Goal: Task Accomplishment & Management: Manage account settings

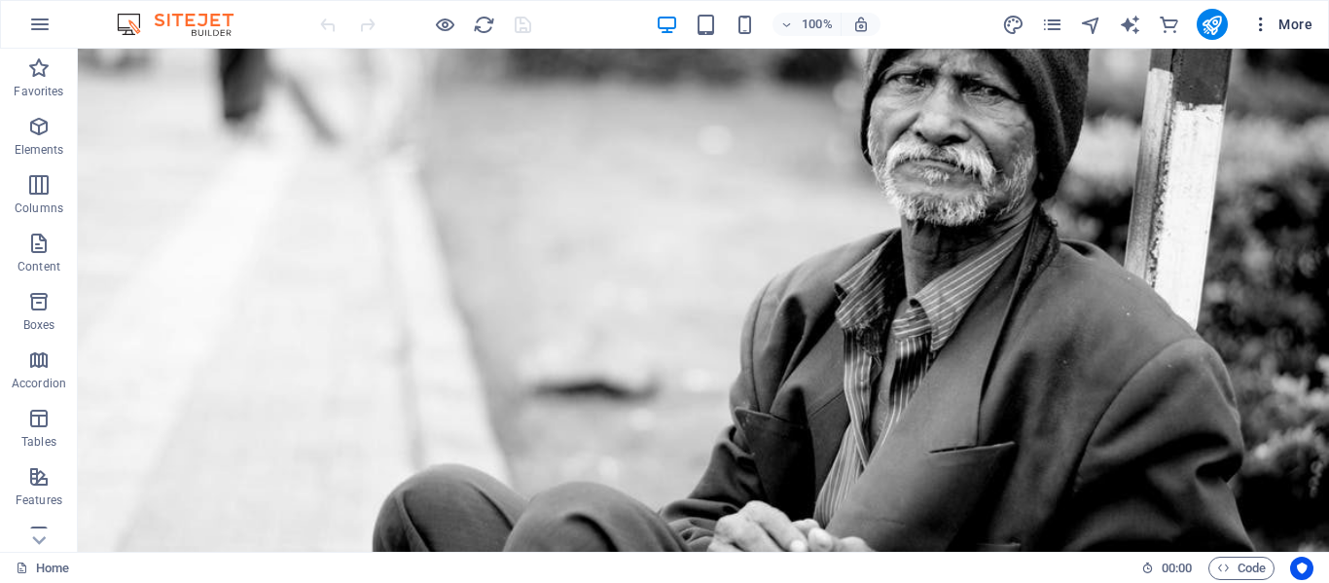
click at [1300, 11] on button "More" at bounding box center [1281, 24] width 77 height 31
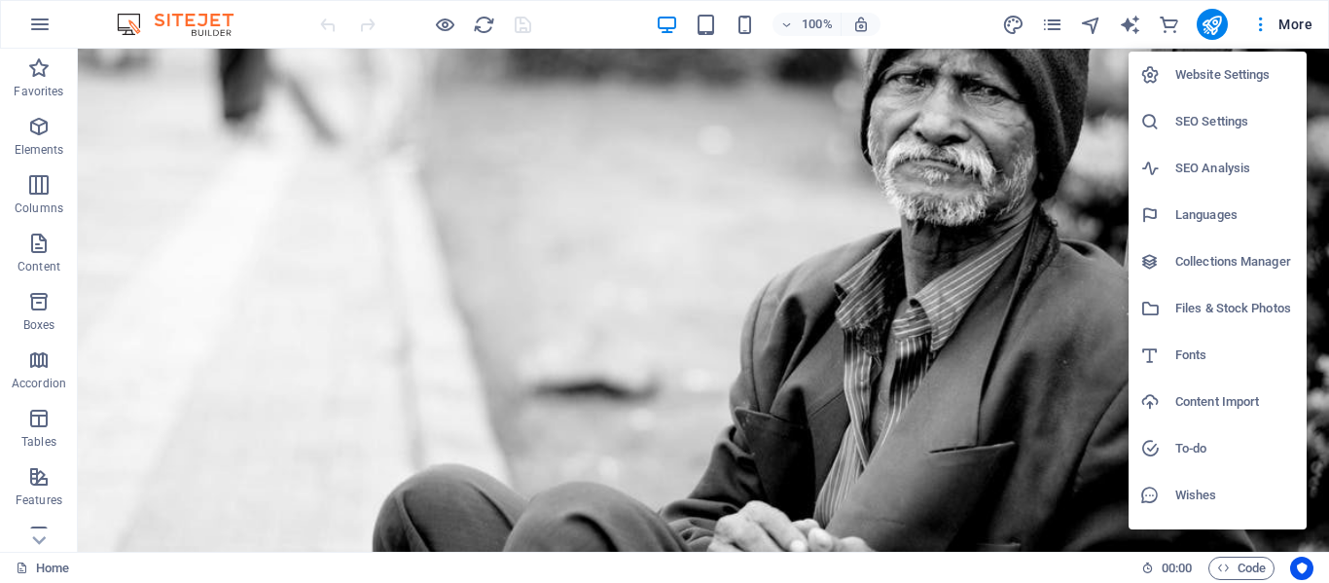
click at [444, 20] on div at bounding box center [664, 291] width 1329 height 583
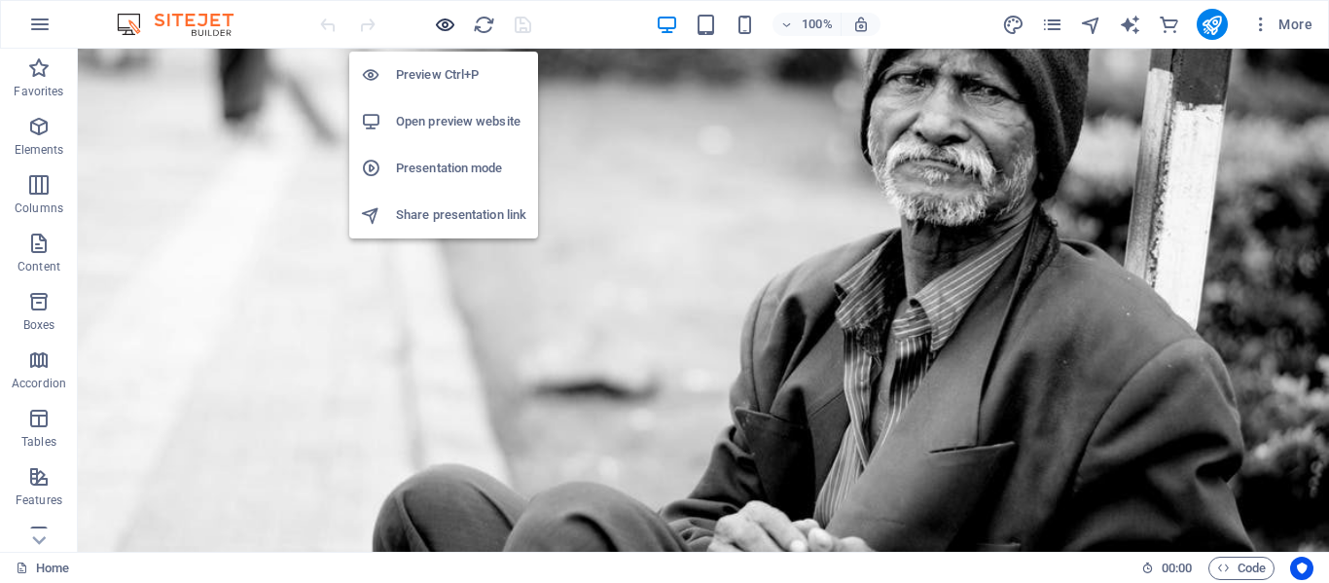
click at [443, 22] on icon "button" at bounding box center [445, 25] width 22 height 22
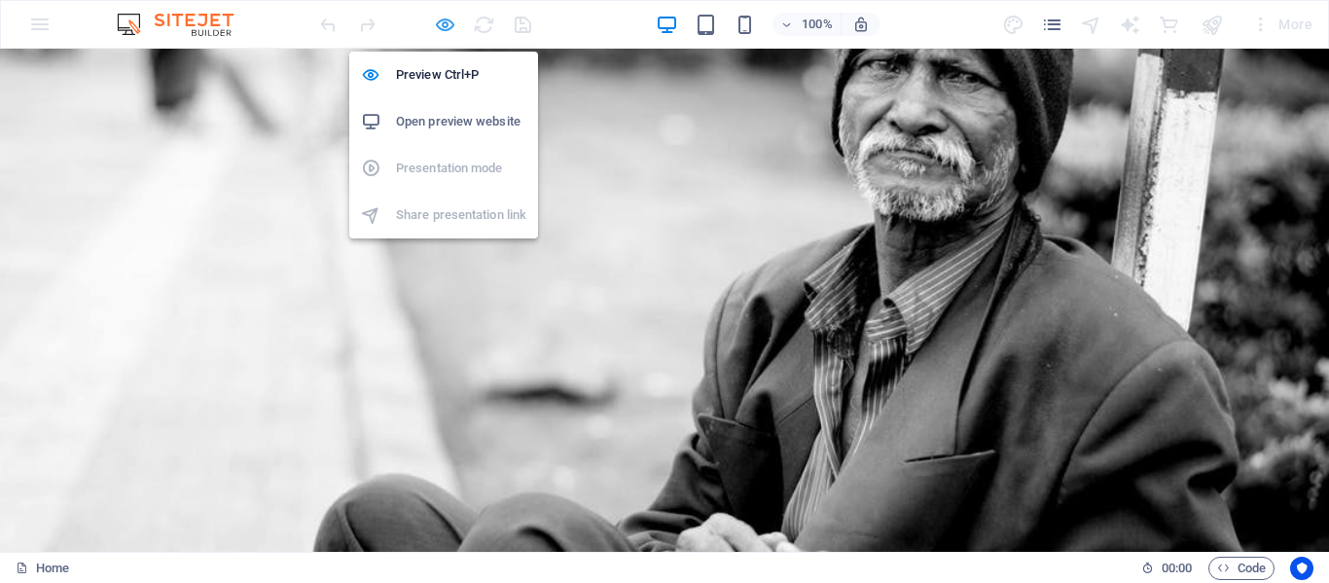
click at [443, 22] on icon "button" at bounding box center [445, 25] width 22 height 22
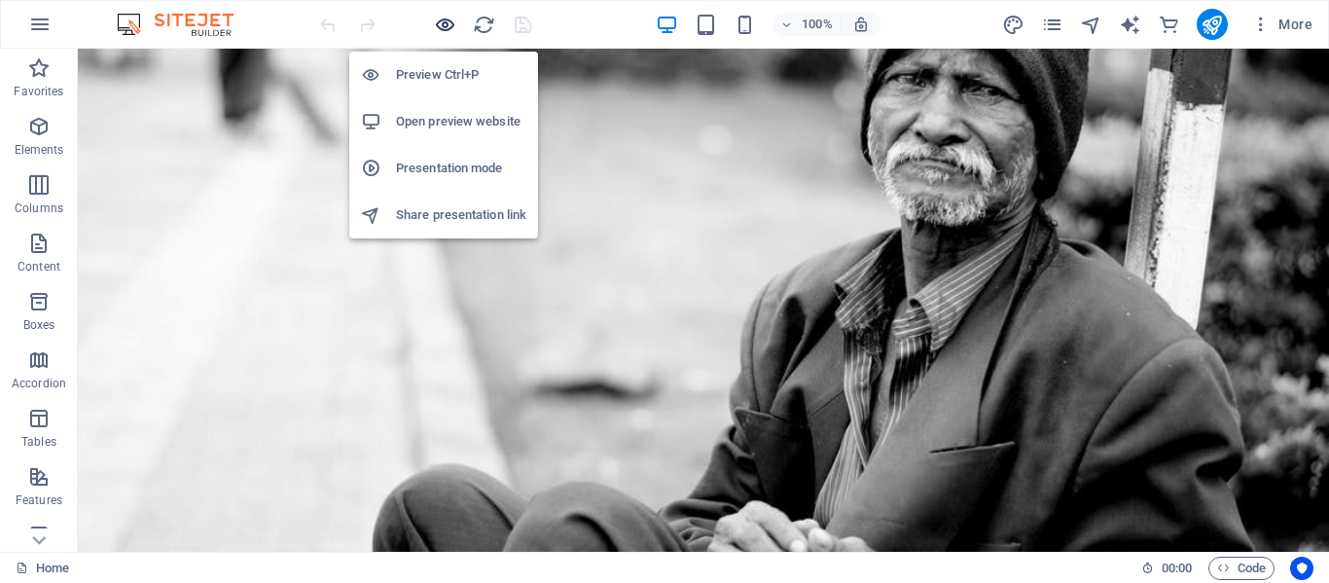
click at [443, 22] on icon "button" at bounding box center [445, 25] width 22 height 22
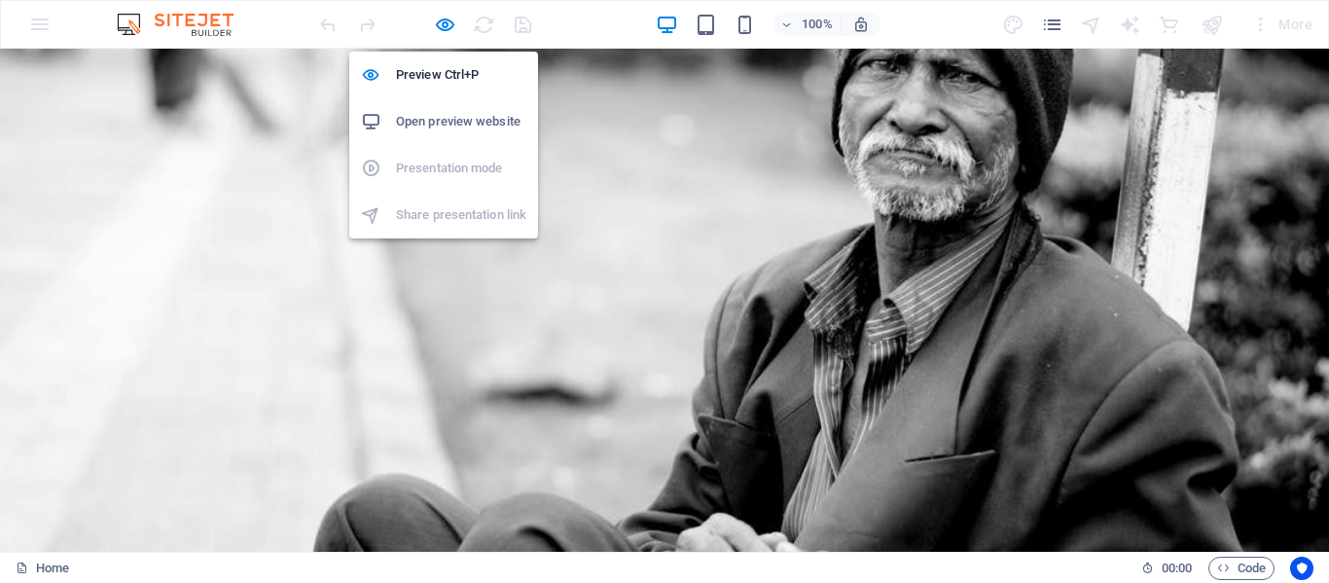
click at [442, 125] on h6 "Open preview website" at bounding box center [461, 121] width 130 height 23
click at [444, 22] on icon "button" at bounding box center [445, 25] width 22 height 22
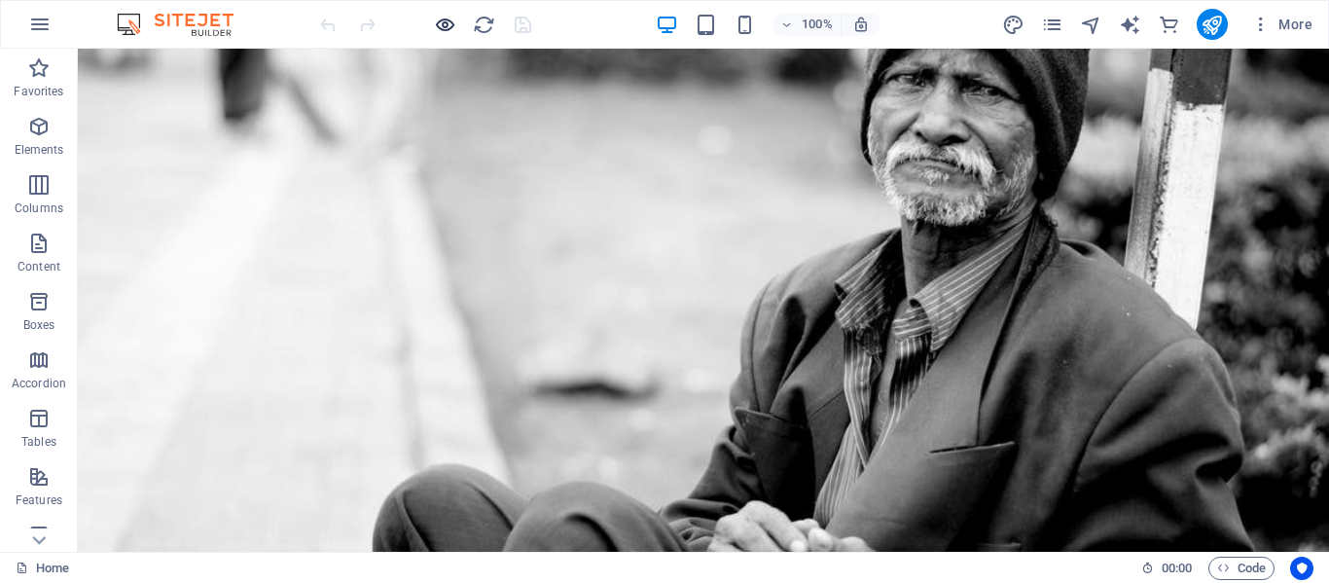
click at [445, 15] on div at bounding box center [425, 24] width 218 height 31
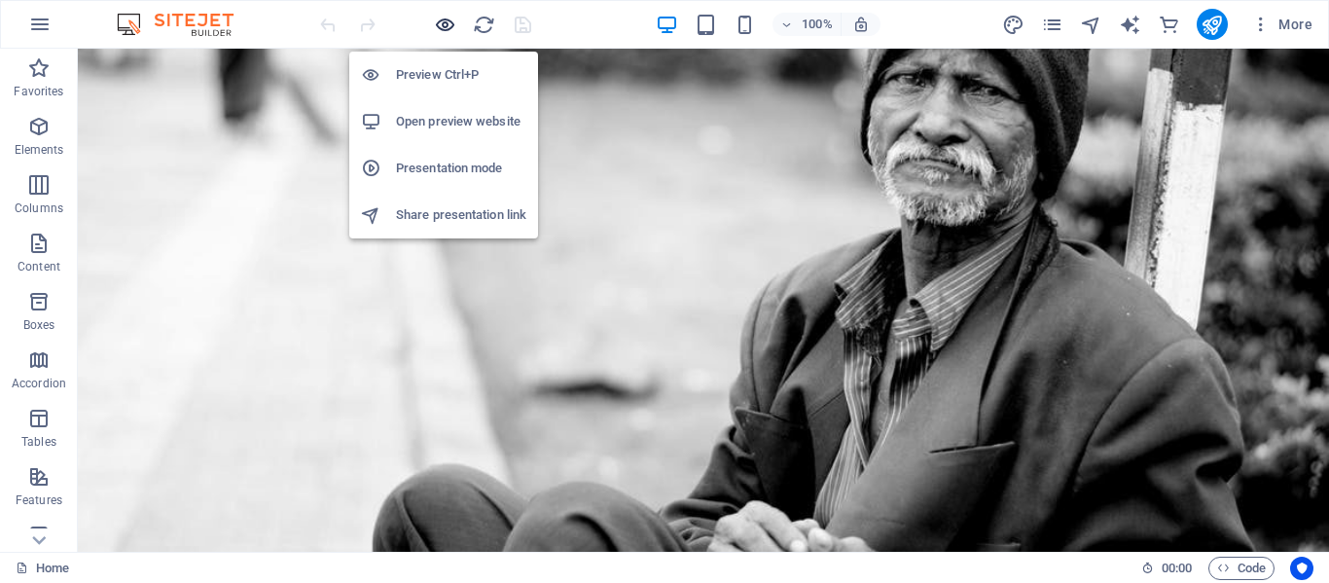
click at [445, 21] on icon "button" at bounding box center [445, 25] width 22 height 22
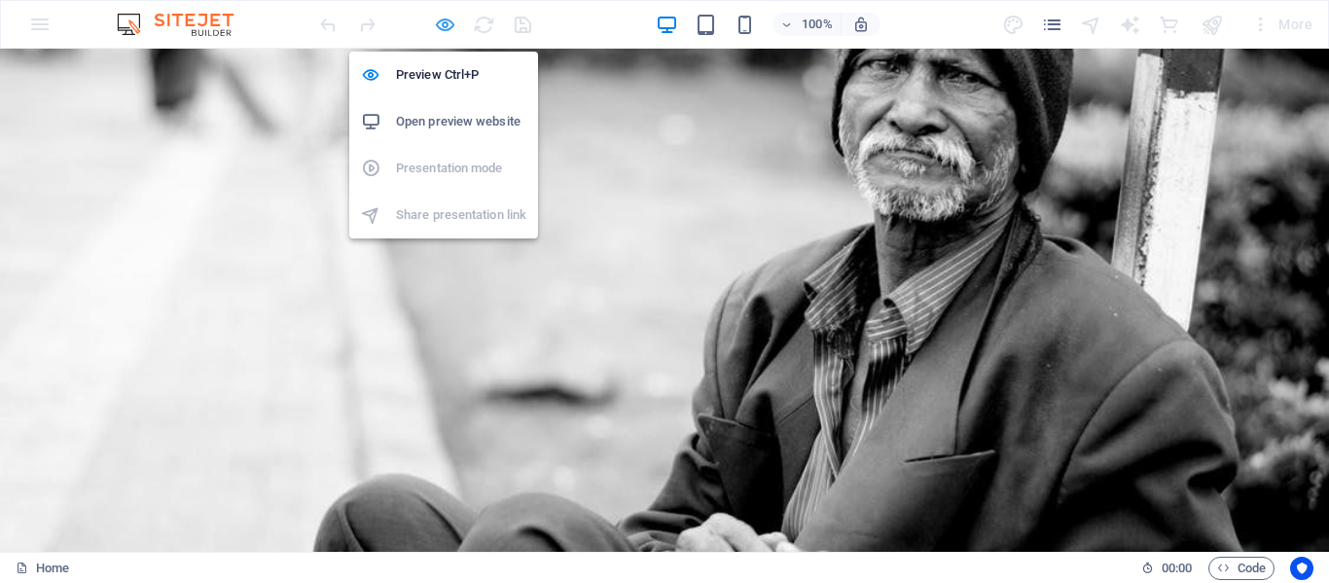
click at [445, 21] on icon "button" at bounding box center [445, 25] width 22 height 22
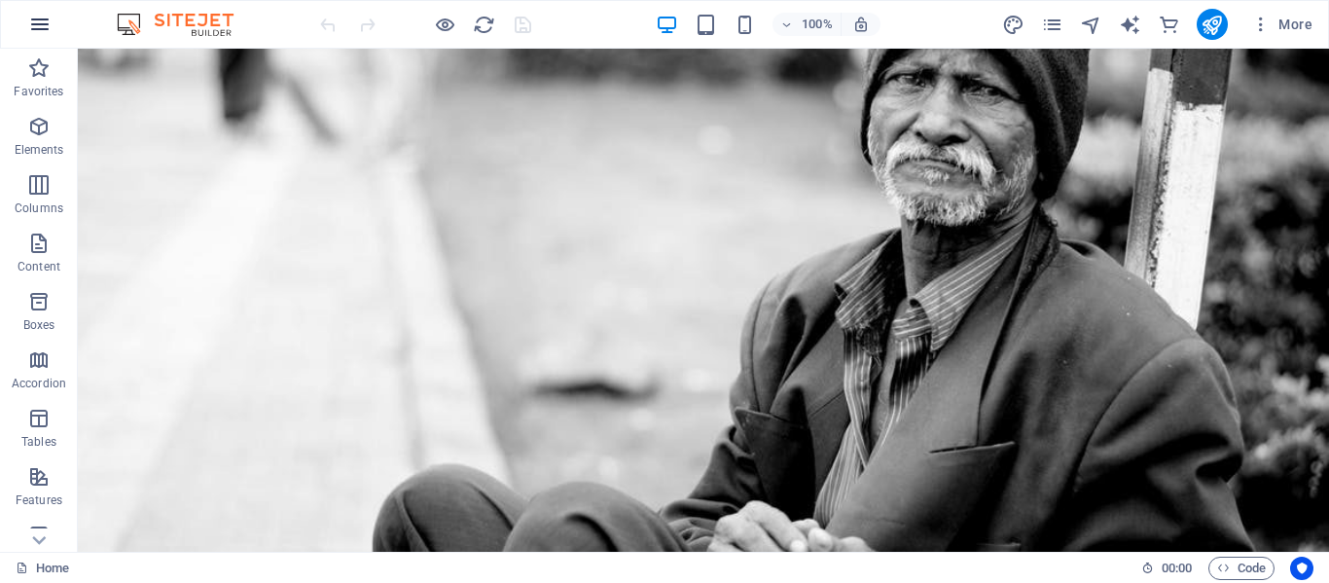
click at [44, 20] on icon "button" at bounding box center [39, 24] width 23 height 23
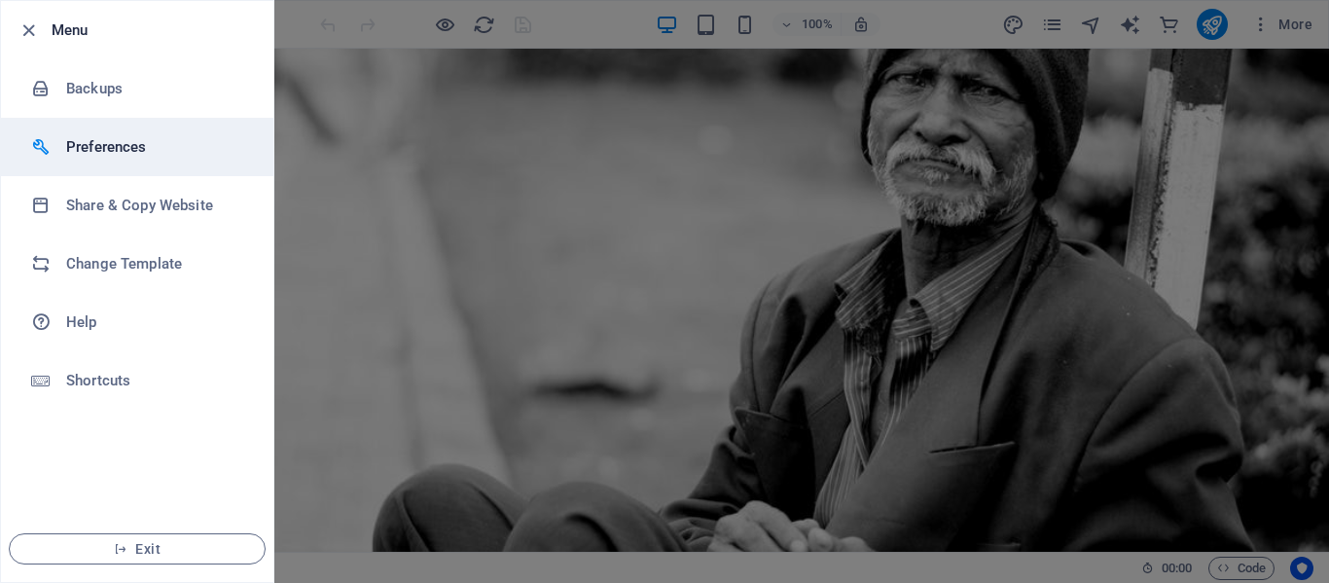
click at [90, 151] on h6 "Preferences" at bounding box center [156, 146] width 180 height 23
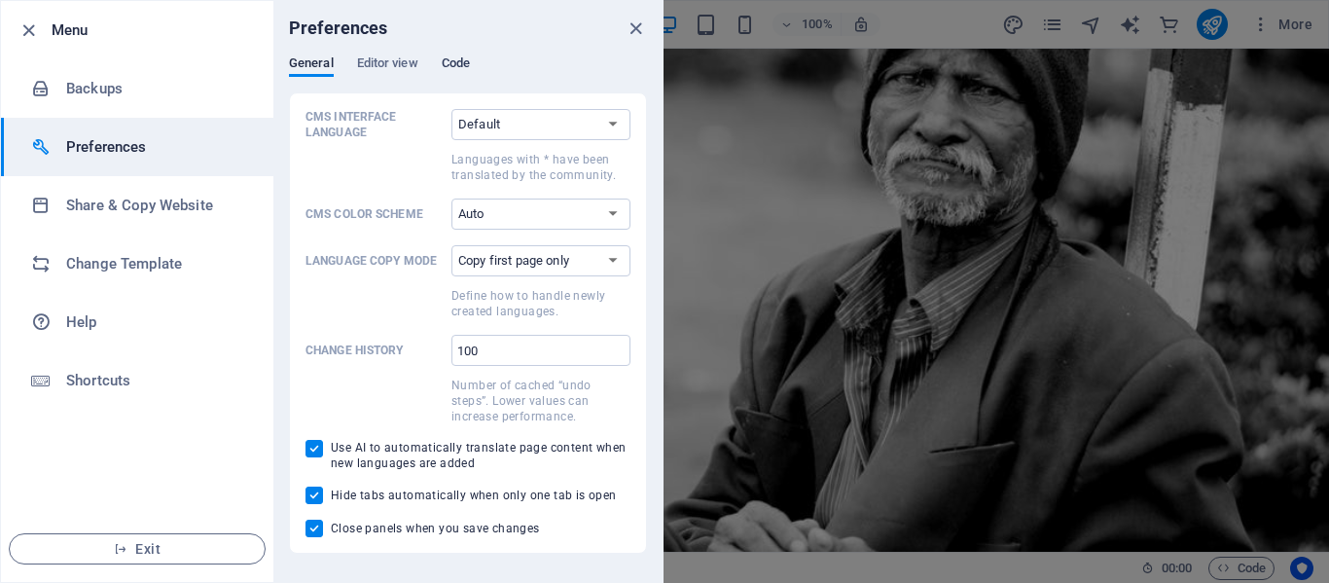
click at [454, 60] on span "Code" at bounding box center [456, 65] width 28 height 27
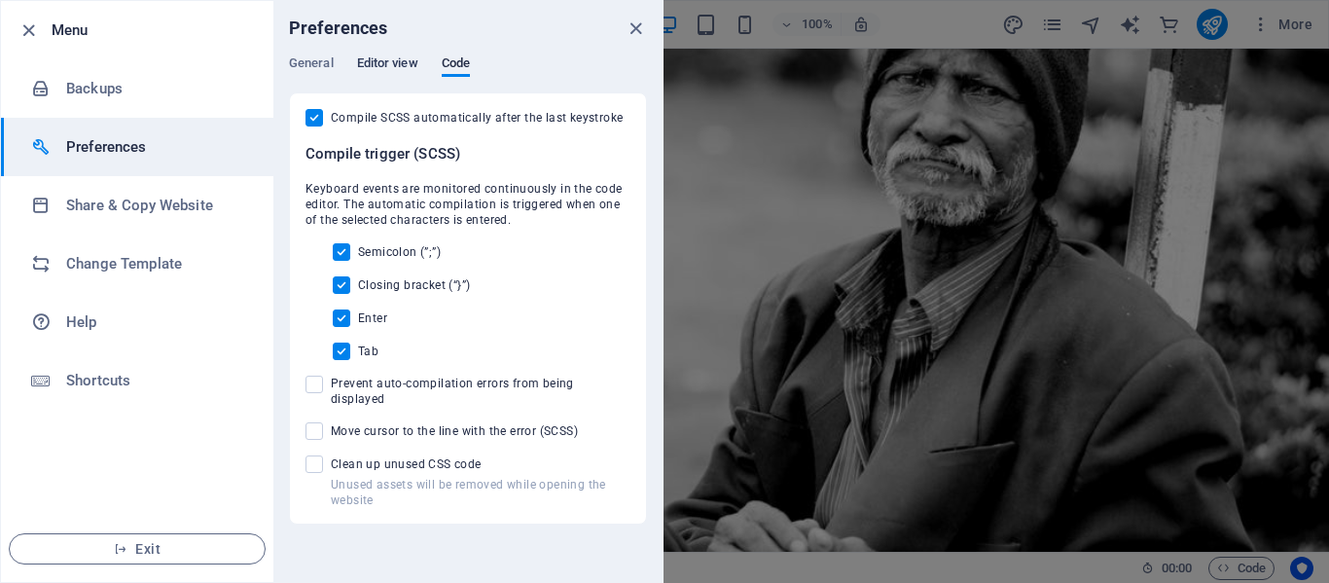
click at [387, 63] on span "Editor view" at bounding box center [387, 65] width 61 height 27
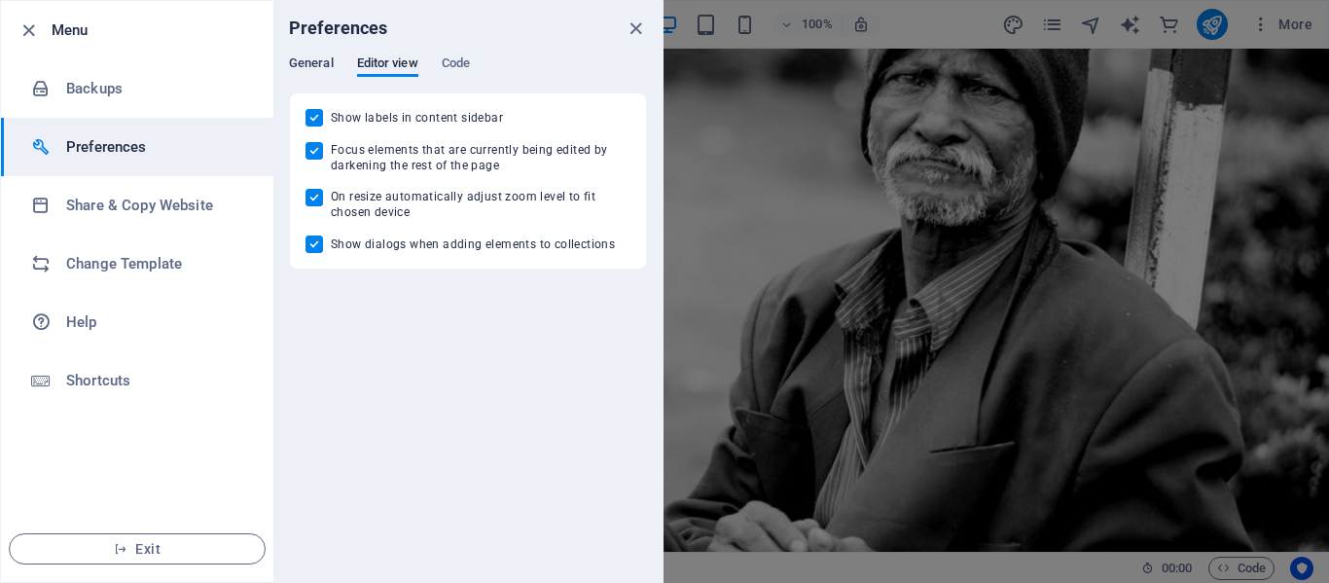
click at [314, 60] on span "General" at bounding box center [311, 65] width 45 height 27
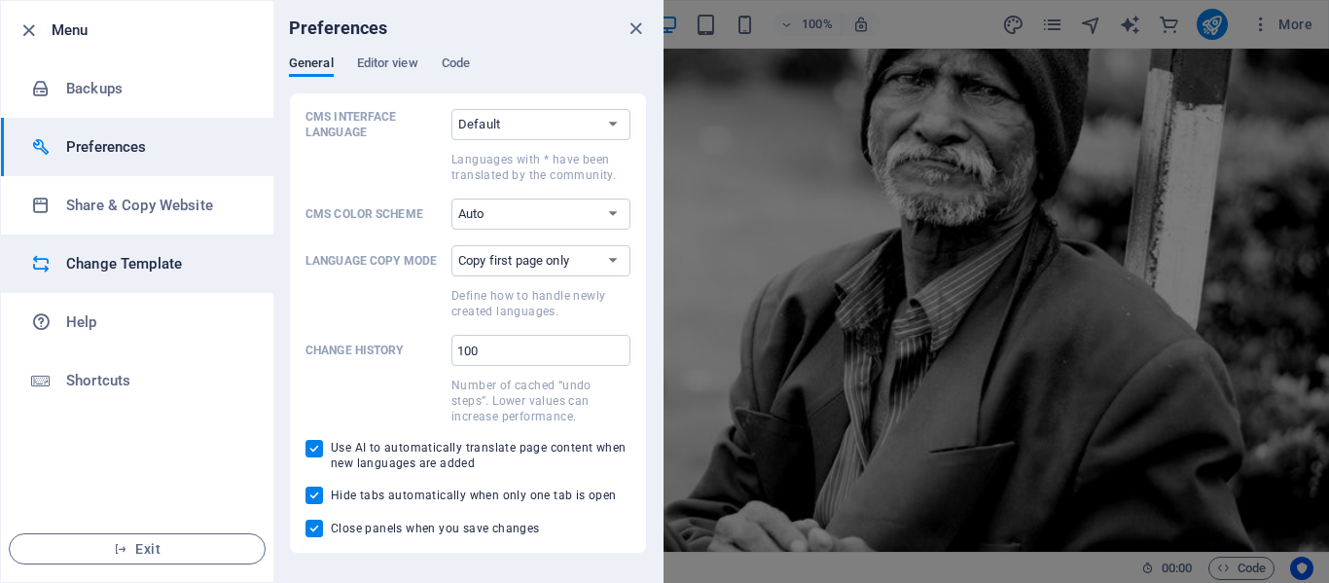
click at [95, 260] on h6 "Change Template" at bounding box center [156, 263] width 180 height 23
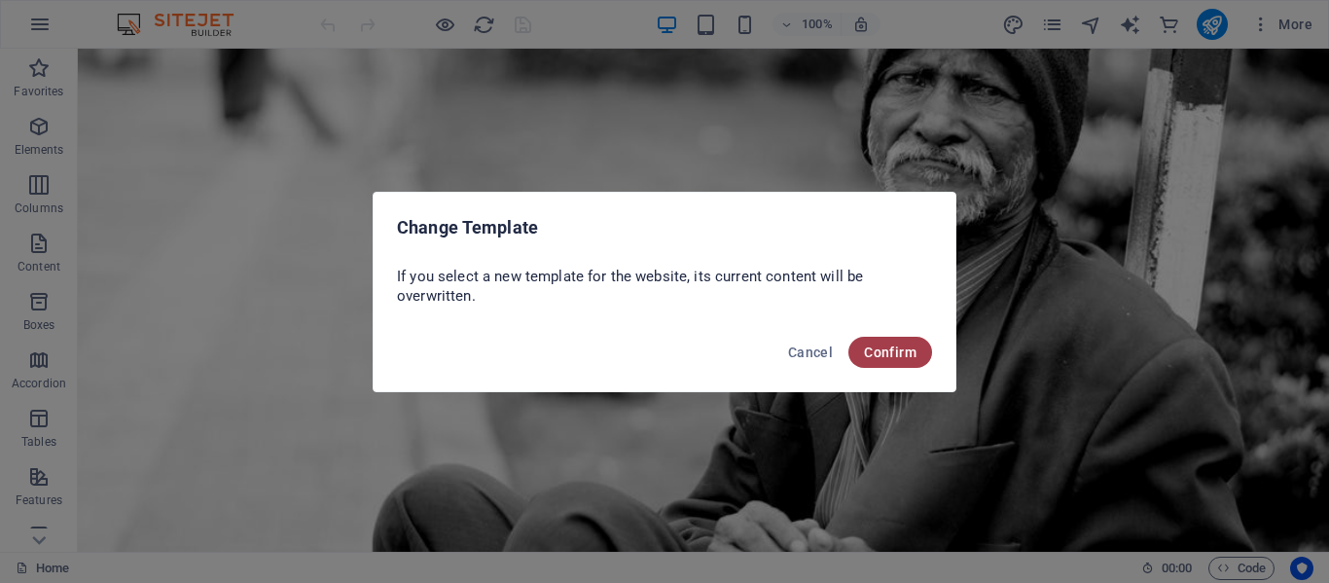
click at [901, 354] on span "Confirm" at bounding box center [890, 352] width 53 height 16
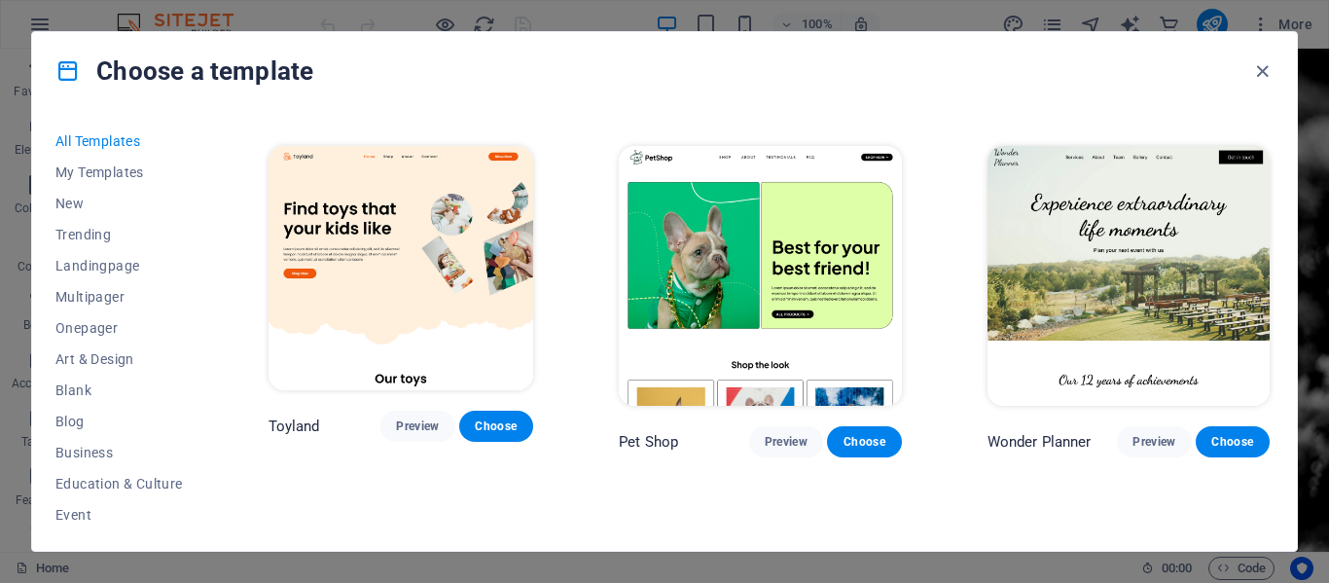
scroll to position [1167, 0]
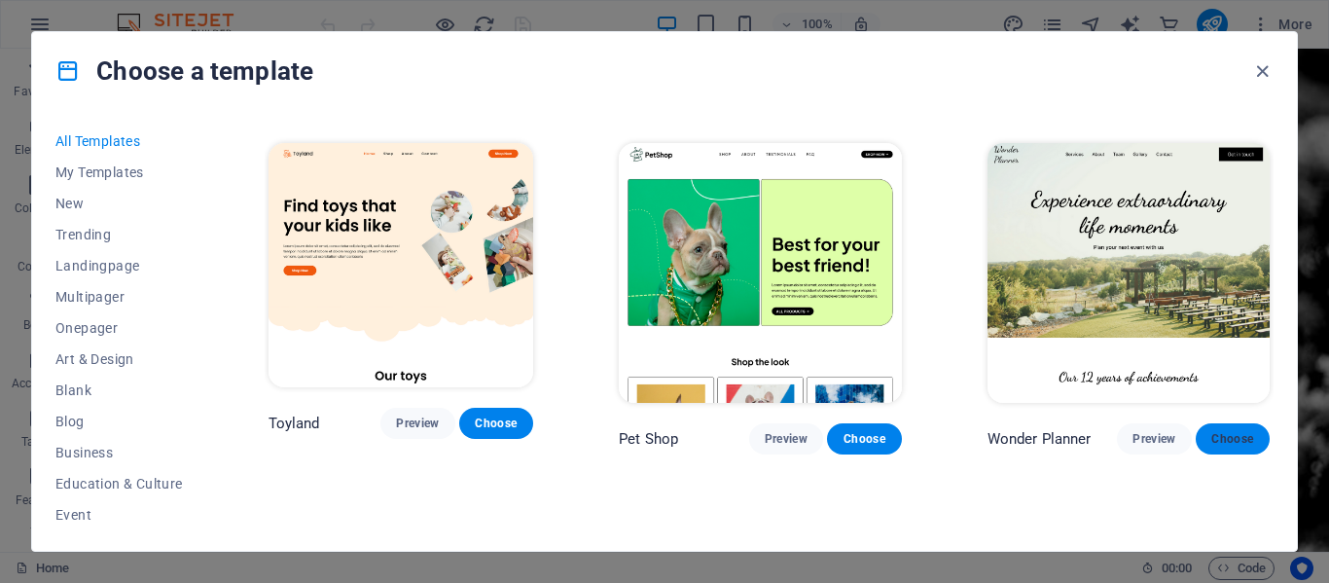
click at [1226, 431] on span "Choose" at bounding box center [1232, 439] width 43 height 16
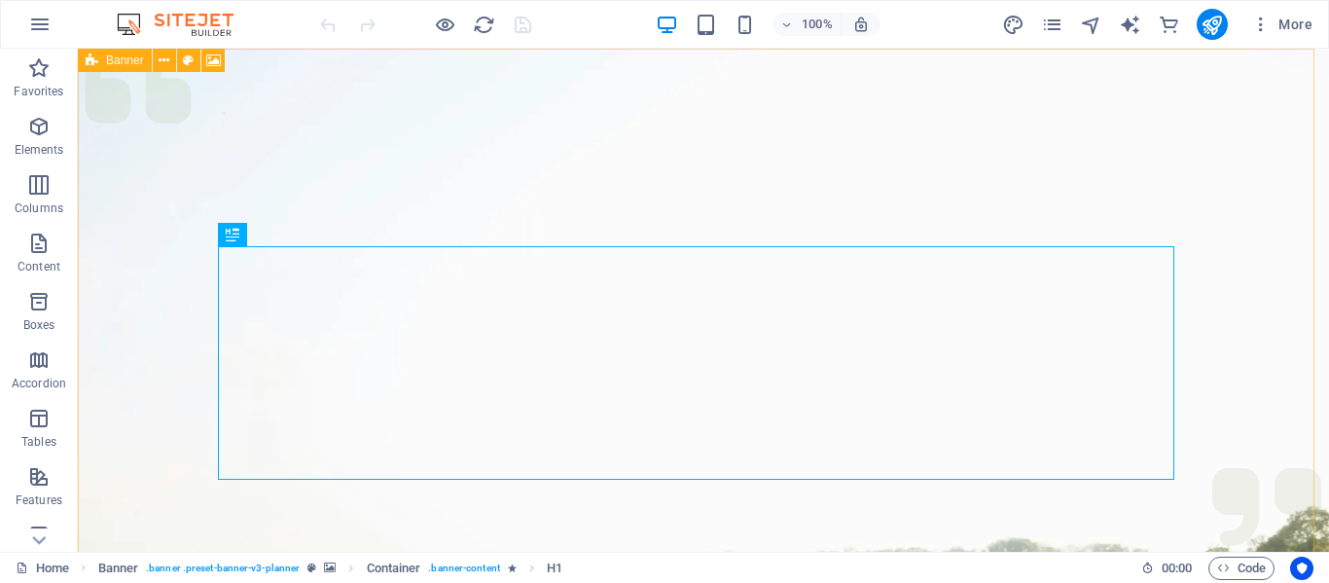
click at [120, 66] on span "Banner" at bounding box center [125, 60] width 38 height 12
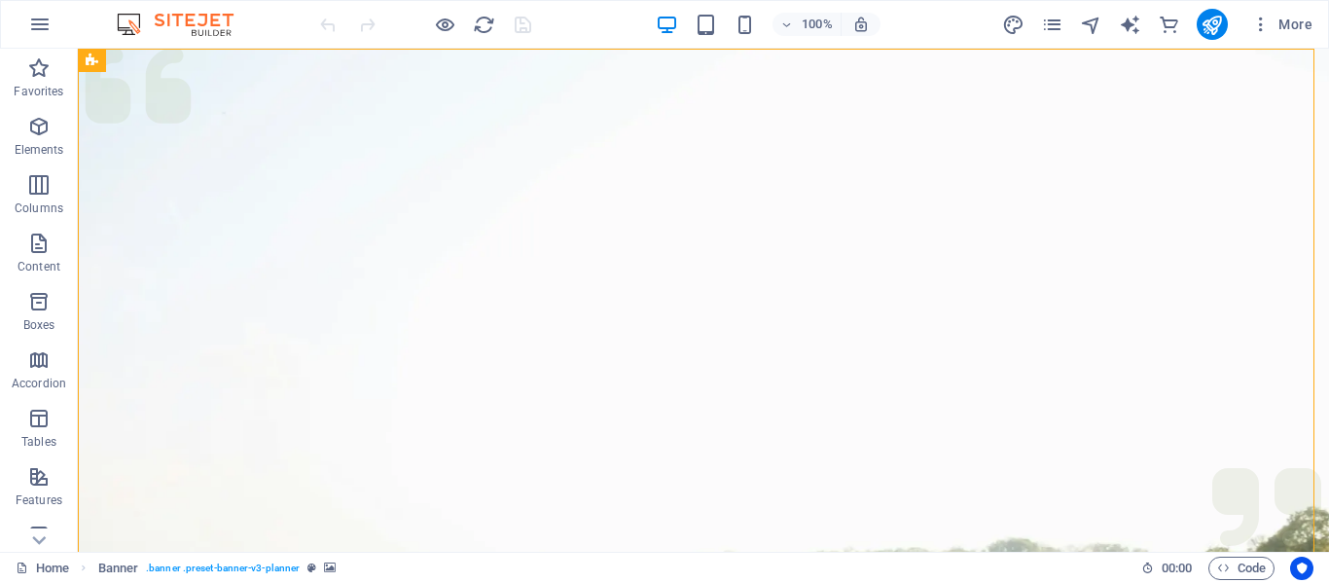
drag, startPoint x: 169, startPoint y: 15, endPoint x: 152, endPoint y: 20, distance: 18.5
click at [152, 20] on img at bounding box center [185, 24] width 146 height 23
click at [120, 25] on img at bounding box center [185, 24] width 146 height 23
click at [1263, 22] on icon "button" at bounding box center [1260, 24] width 19 height 19
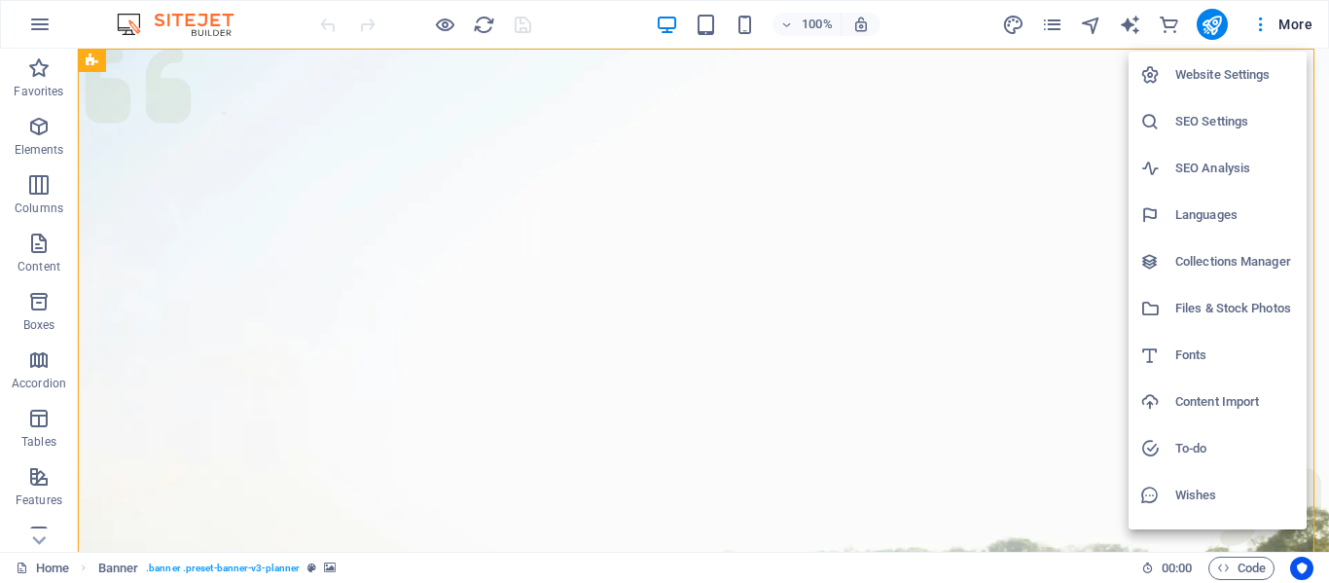
click at [1224, 82] on h6 "Website Settings" at bounding box center [1235, 74] width 120 height 23
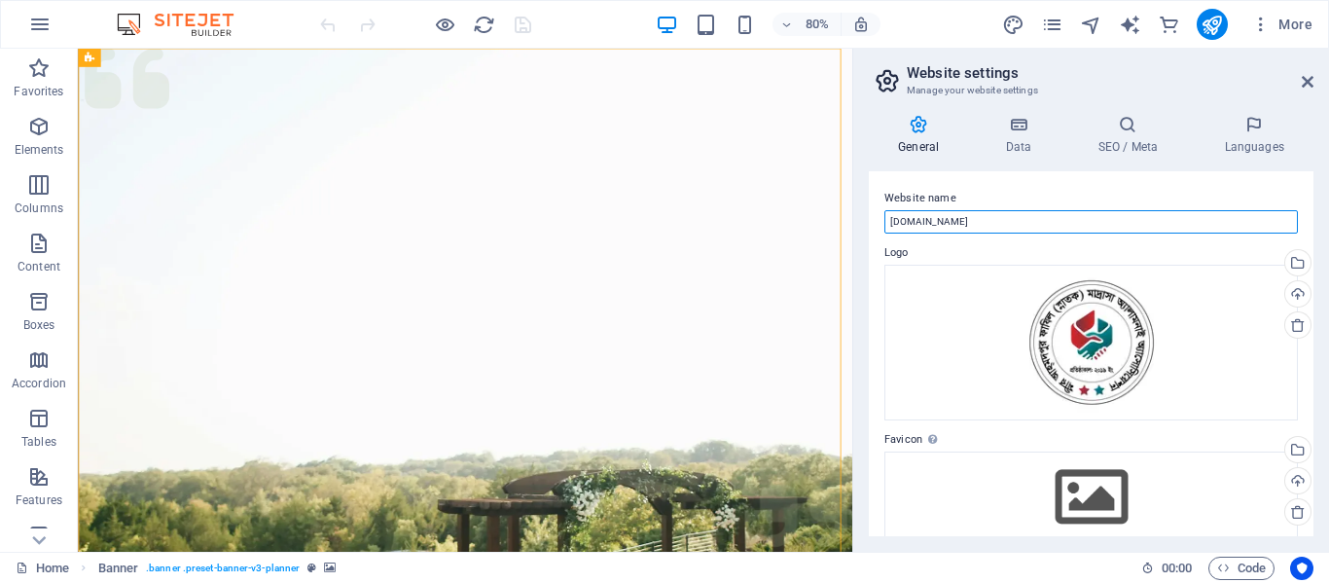
click at [986, 219] on input "[DOMAIN_NAME]" at bounding box center [1090, 221] width 413 height 23
click at [991, 227] on input "[DOMAIN_NAME]" at bounding box center [1090, 221] width 413 height 23
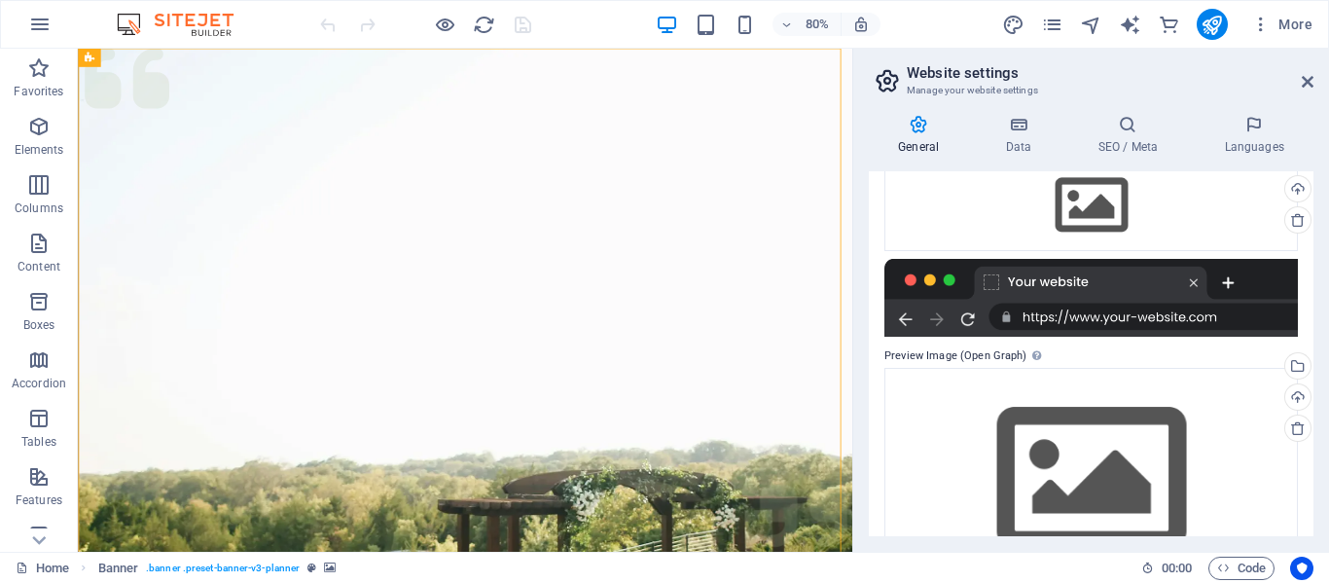
click at [1131, 321] on div at bounding box center [1090, 298] width 413 height 78
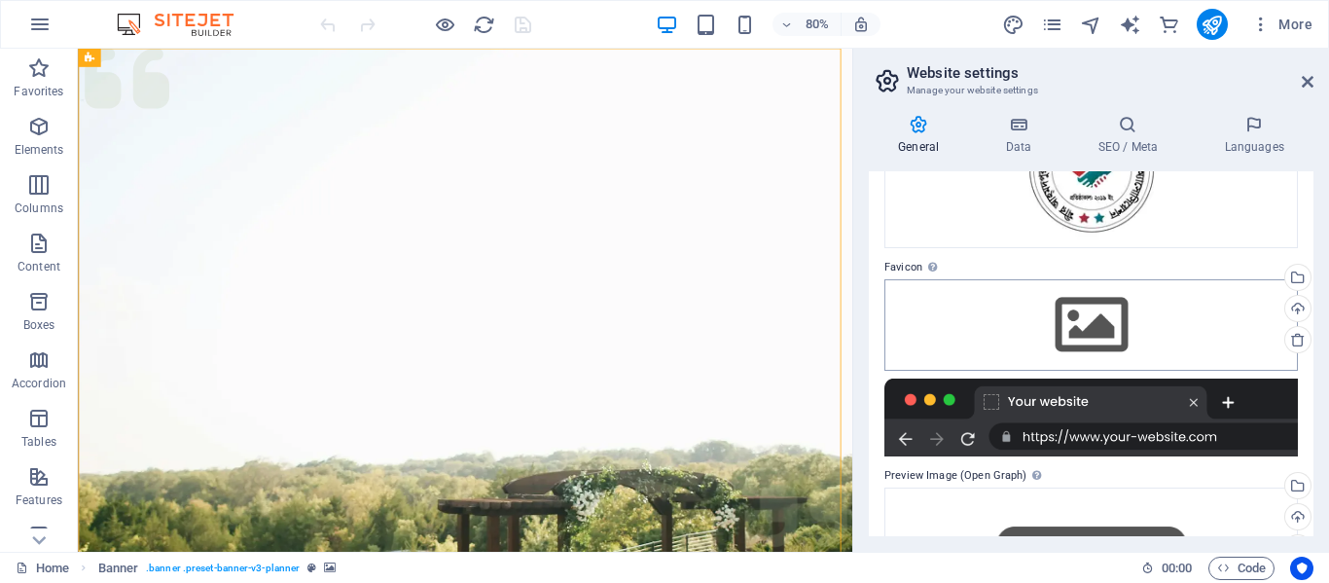
scroll to position [97, 0]
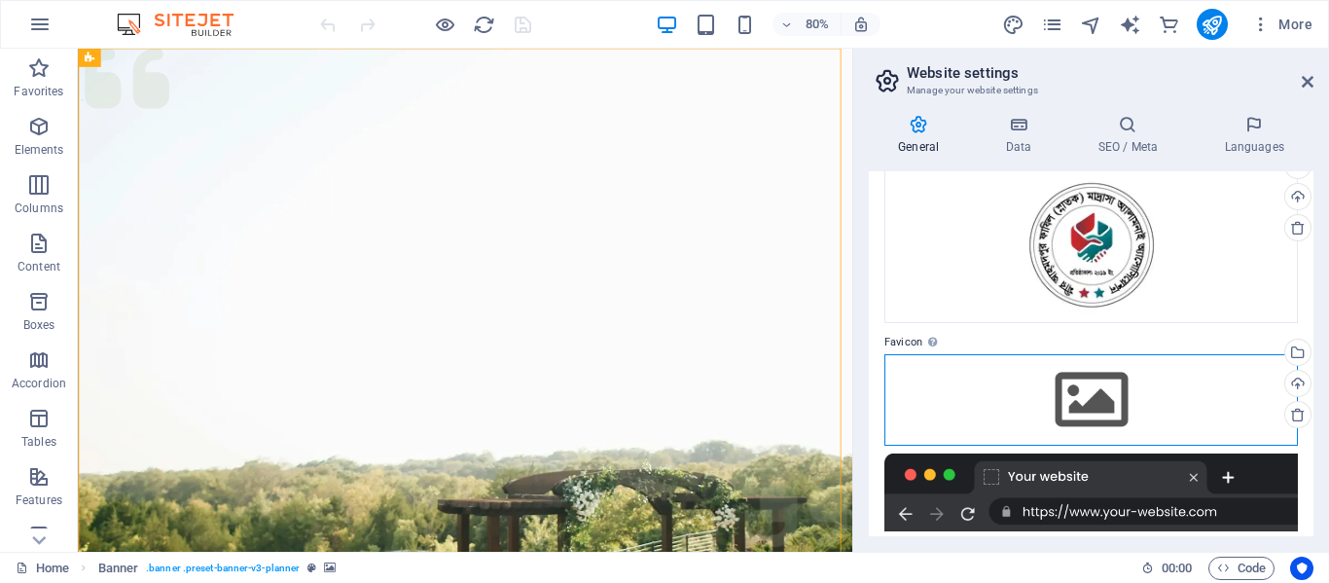
click at [1100, 387] on div "Drag files here, click to choose files or select files from Files or our free s…" at bounding box center [1090, 399] width 413 height 91
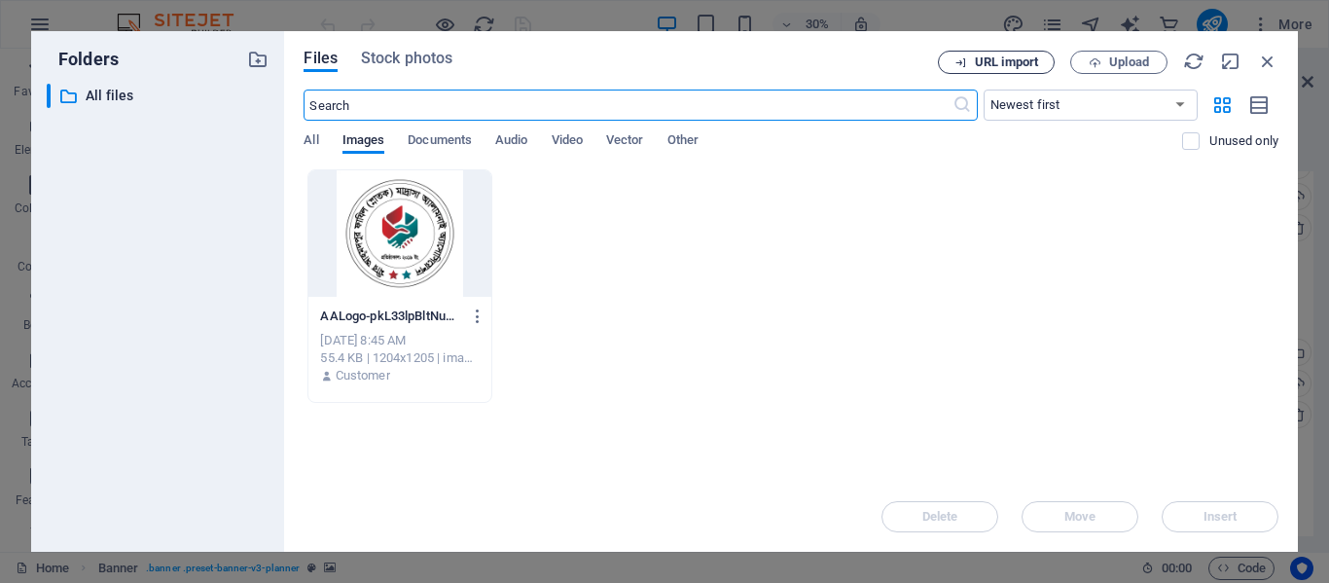
click at [1019, 68] on span "URL import" at bounding box center [1006, 62] width 63 height 12
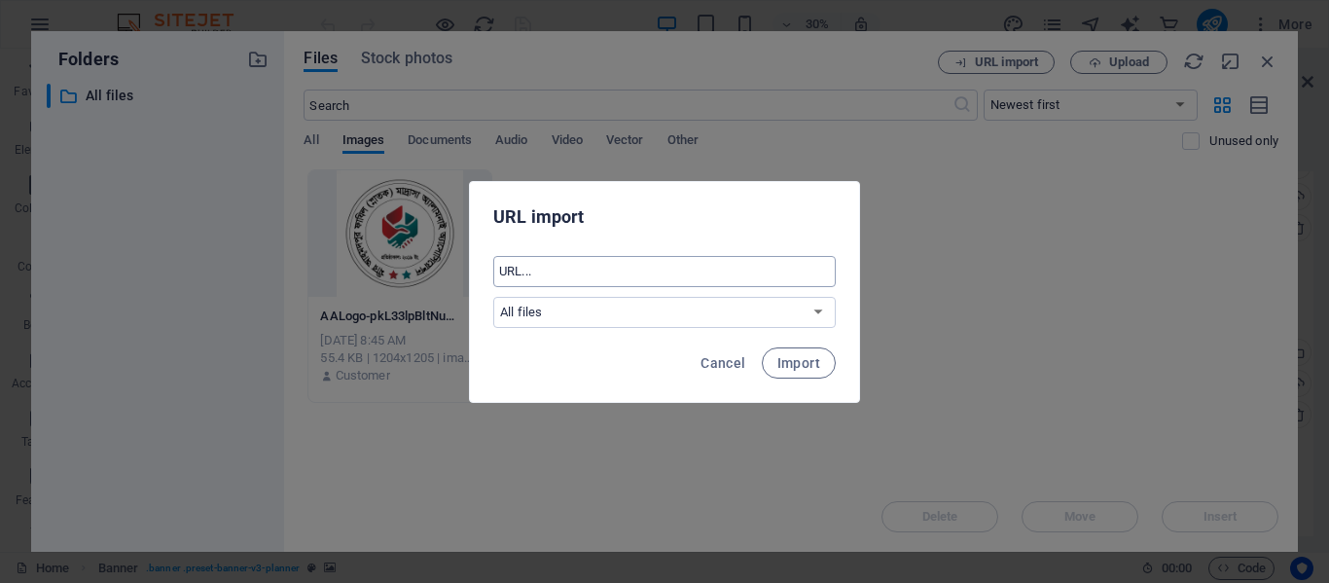
click at [643, 269] on input "text" at bounding box center [664, 271] width 342 height 31
paste input "[DOMAIN_NAME]"
type input "[DOMAIN_NAME]"
click at [815, 366] on span "Import" at bounding box center [798, 363] width 43 height 16
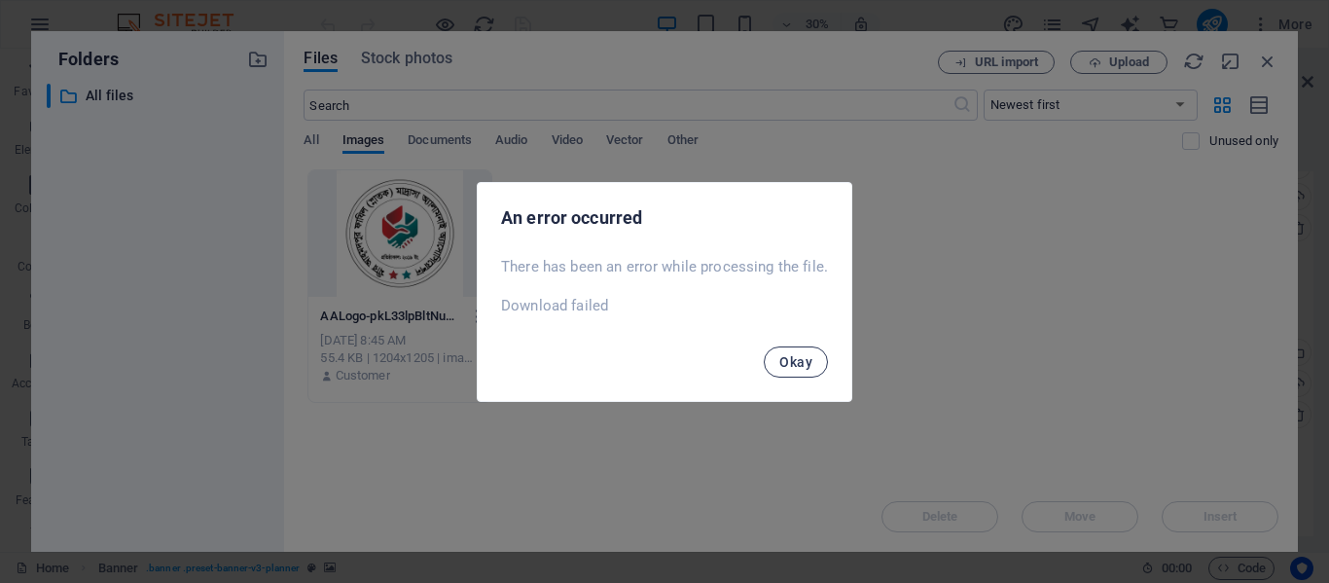
click at [785, 364] on span "Okay" at bounding box center [795, 362] width 33 height 16
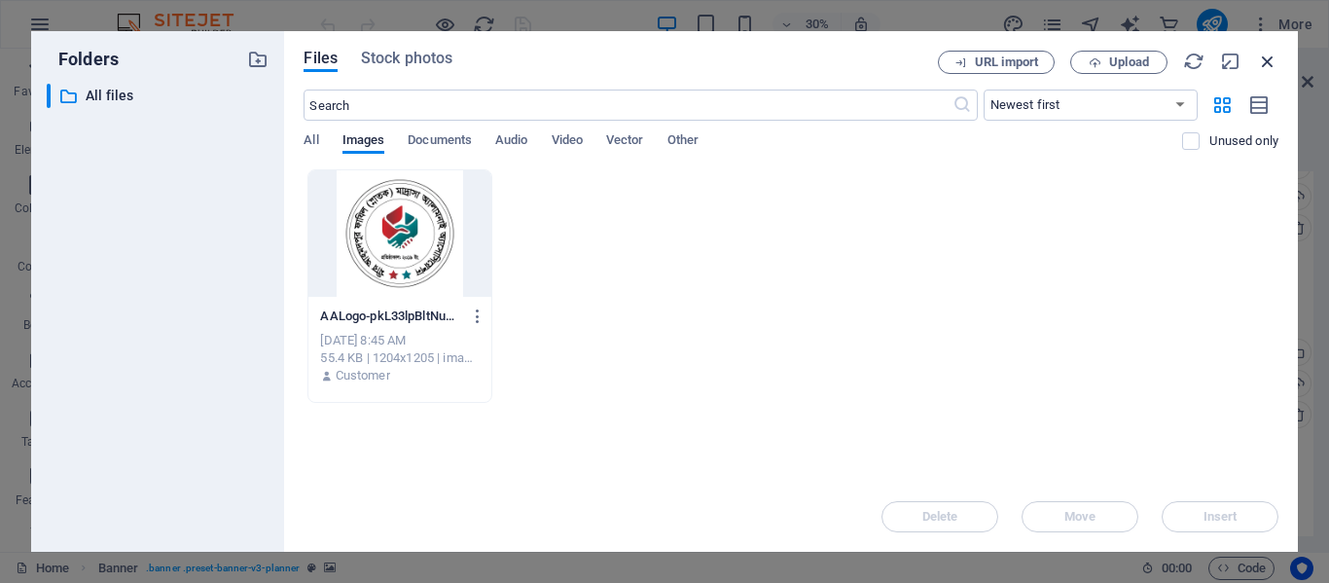
click at [1267, 62] on icon "button" at bounding box center [1267, 61] width 21 height 21
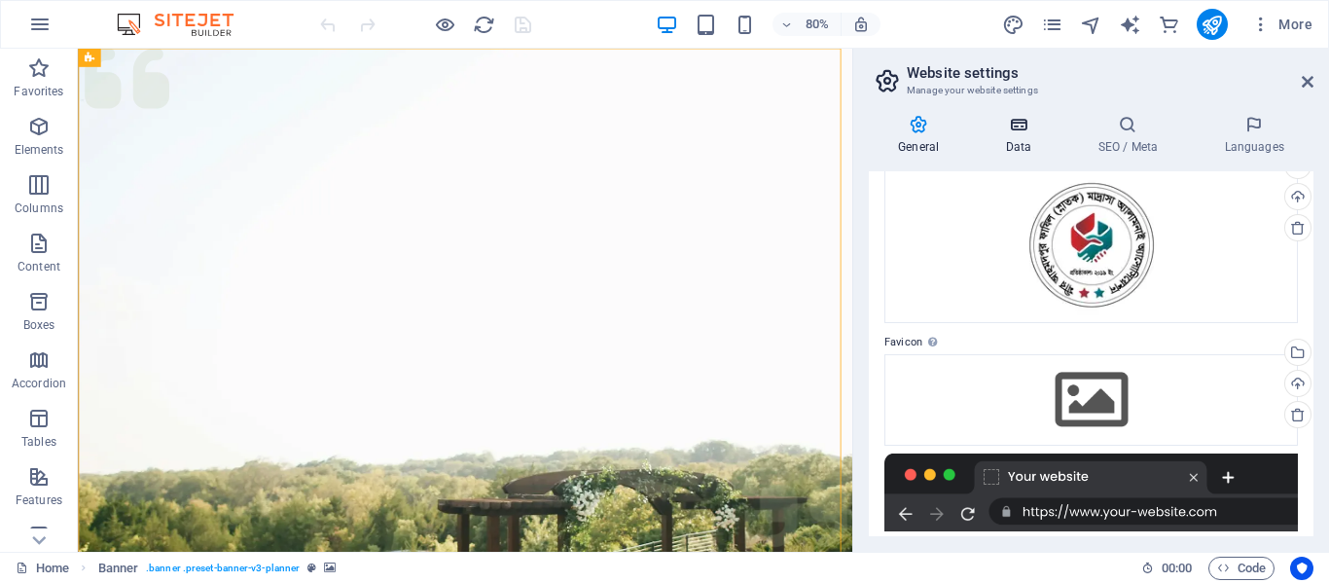
click at [1030, 121] on icon at bounding box center [1018, 124] width 85 height 19
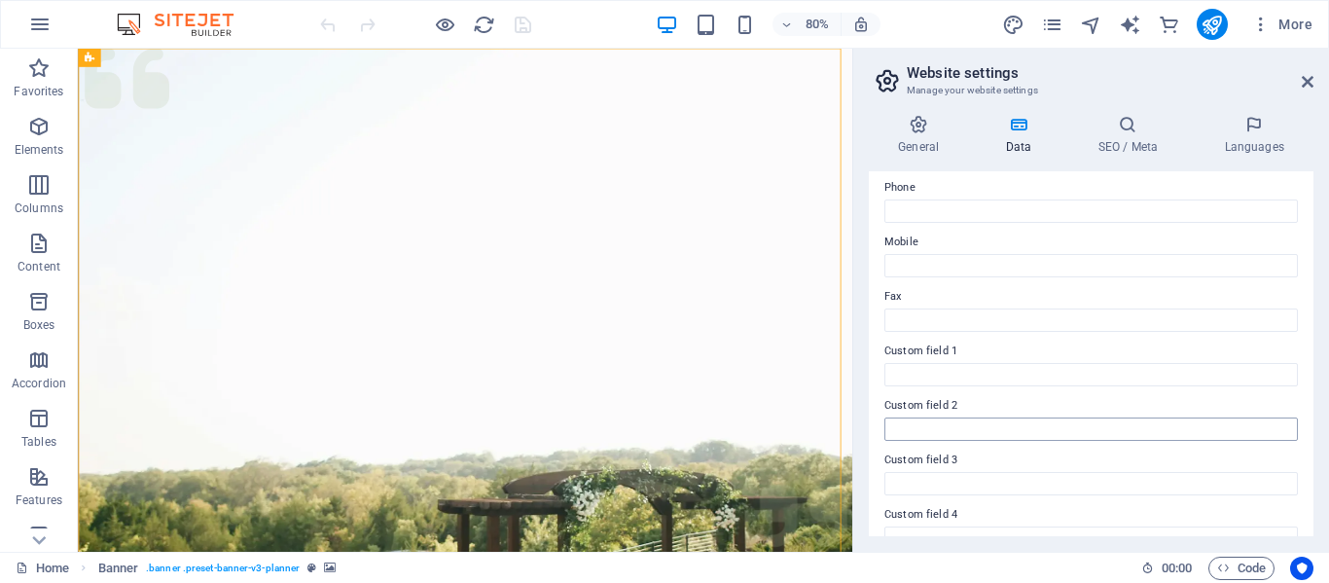
scroll to position [0, 0]
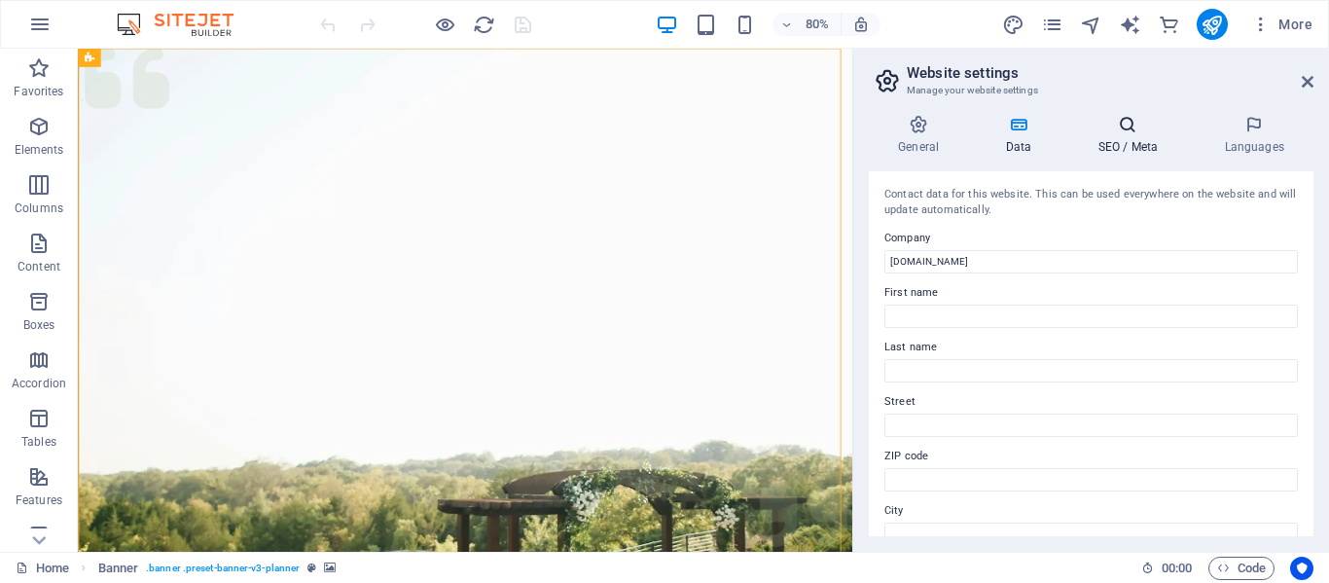
click at [1116, 122] on icon at bounding box center [1127, 124] width 119 height 19
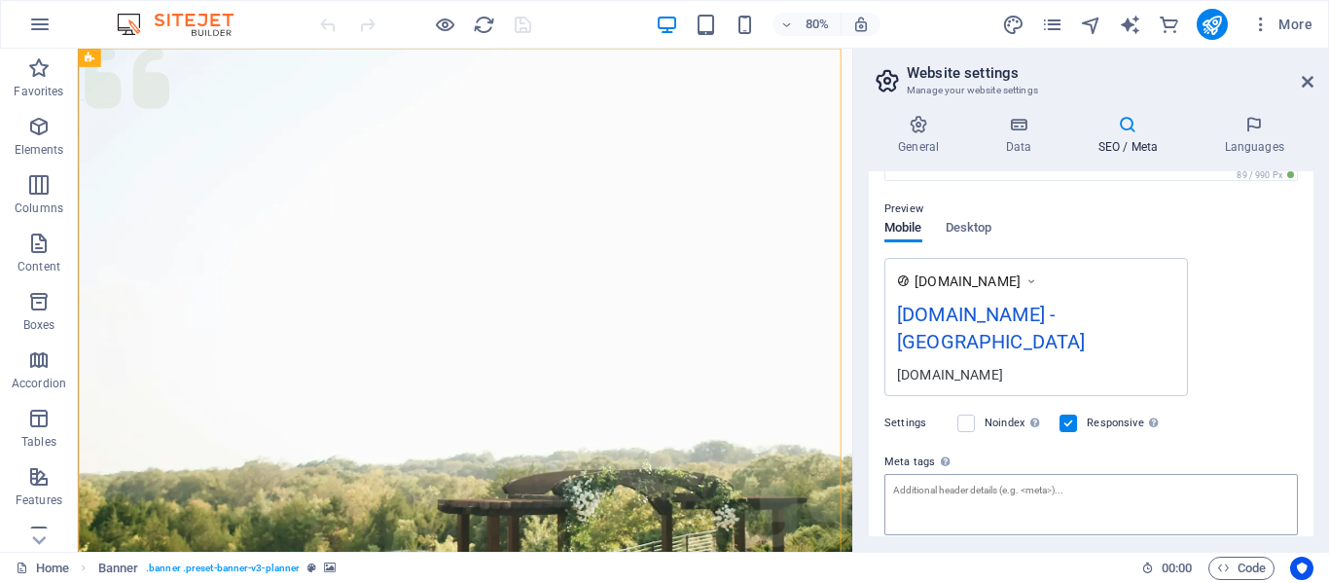
scroll to position [157, 0]
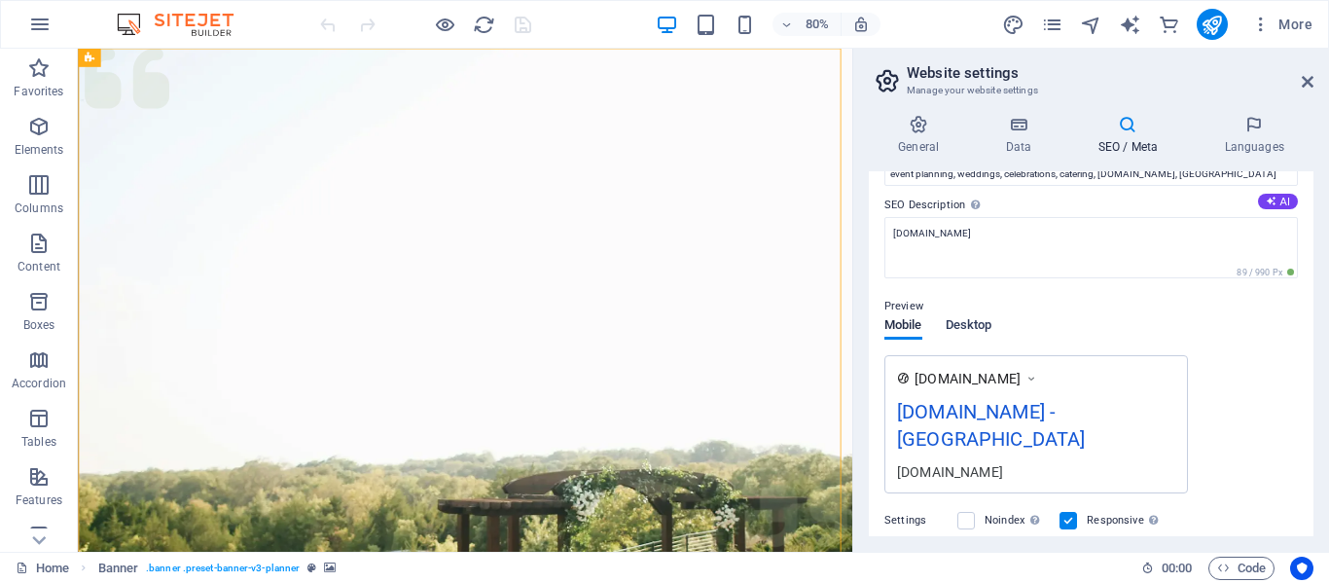
click at [977, 327] on span "Desktop" at bounding box center [968, 326] width 47 height 27
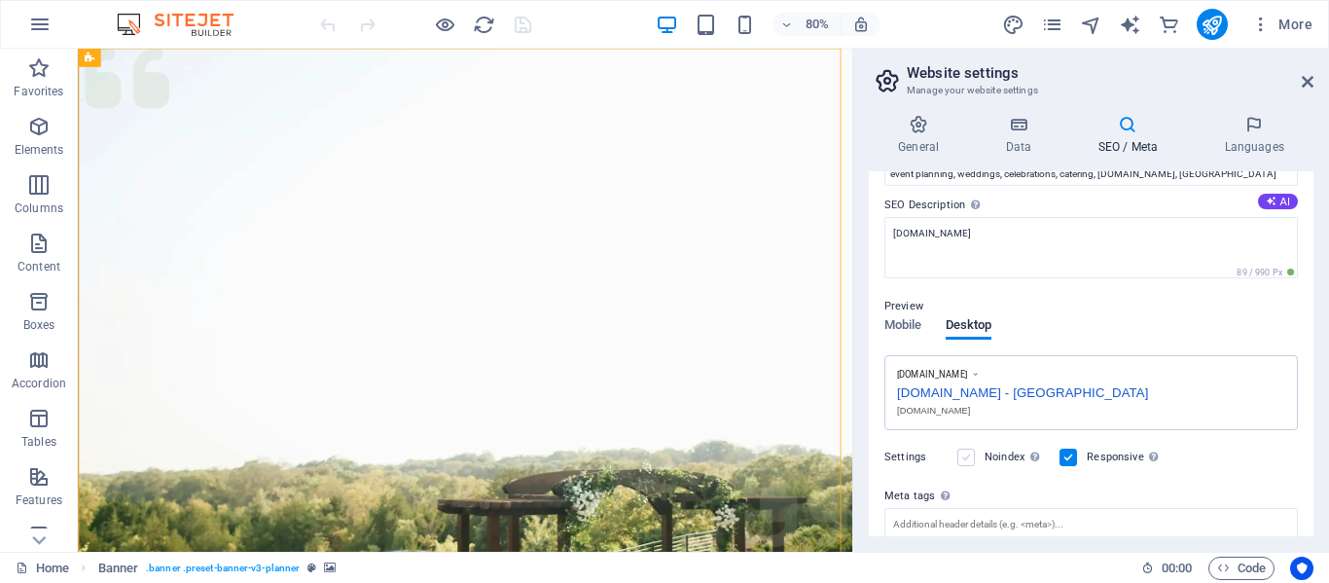
click at [966, 462] on label at bounding box center [966, 457] width 18 height 18
click at [0, 0] on input "Noindex Instruct search engines to exclude this website from search results." at bounding box center [0, 0] width 0 height 0
click at [966, 462] on label at bounding box center [966, 457] width 18 height 18
click at [0, 0] on input "Noindex Instruct search engines to exclude this website from search results." at bounding box center [0, 0] width 0 height 0
click at [909, 328] on span "Mobile" at bounding box center [903, 326] width 38 height 27
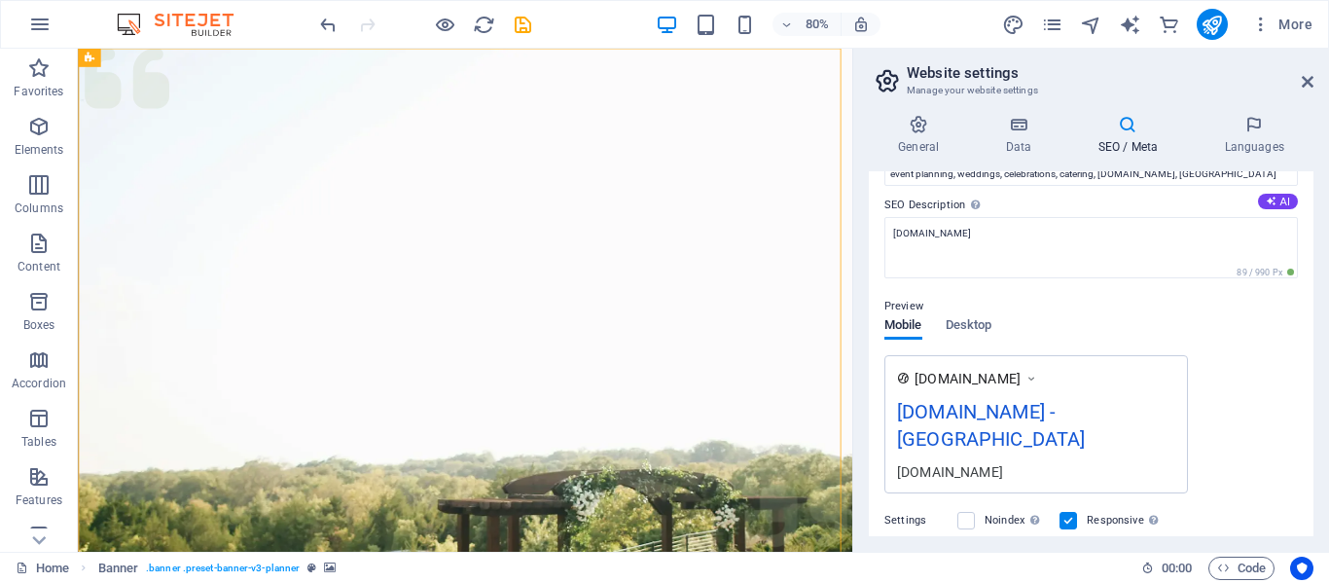
scroll to position [0, 0]
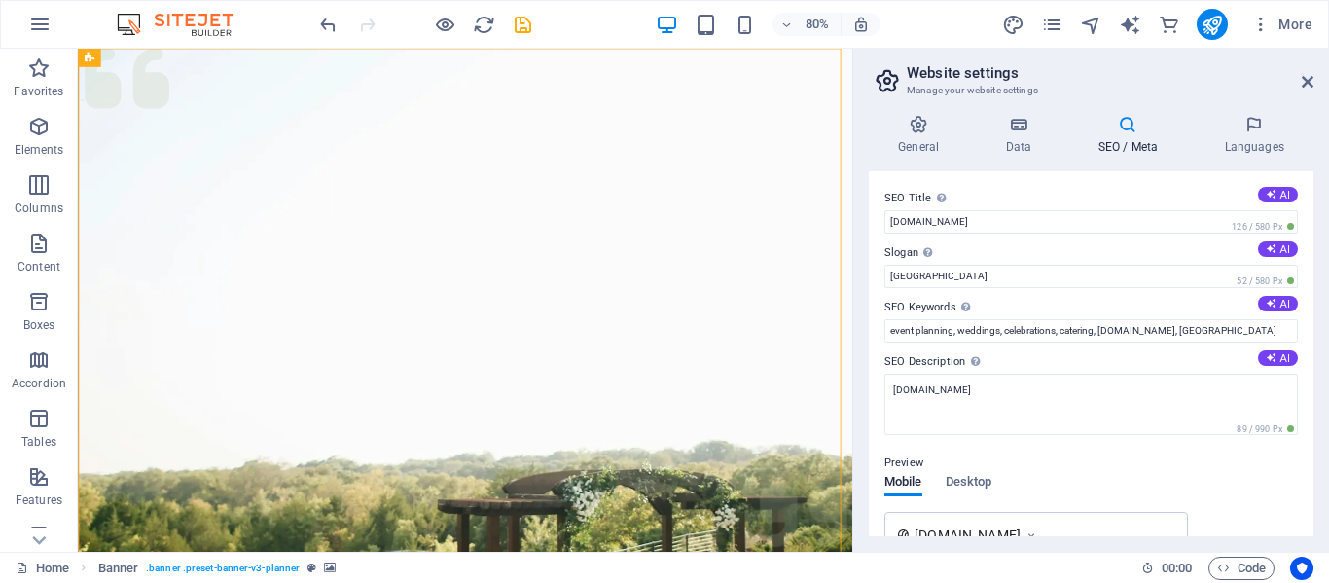
click at [1131, 142] on h4 "SEO / Meta" at bounding box center [1131, 135] width 126 height 41
click at [1249, 137] on h4 "Languages" at bounding box center [1253, 135] width 119 height 41
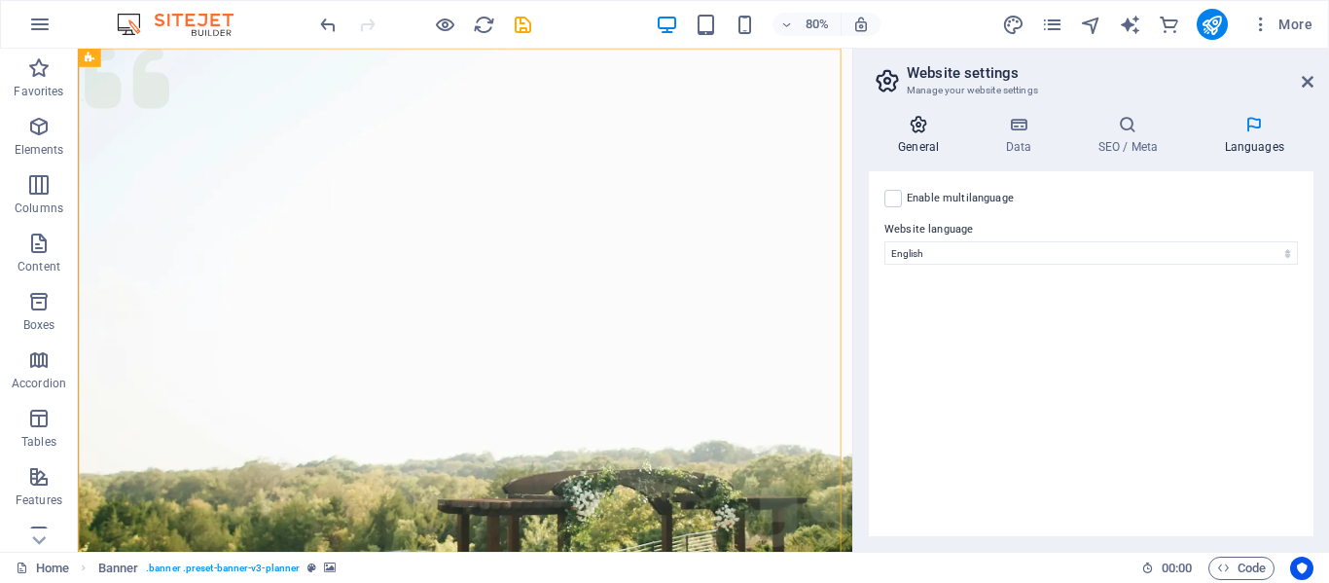
click at [898, 143] on h4 "General" at bounding box center [922, 135] width 107 height 41
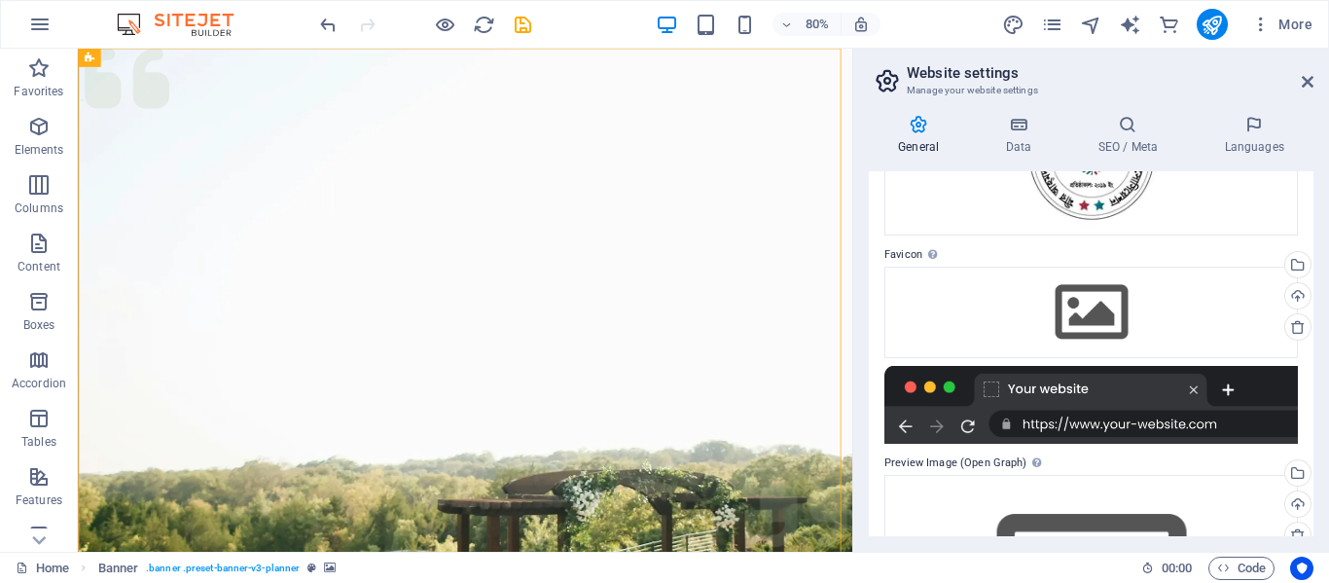
scroll to position [292, 0]
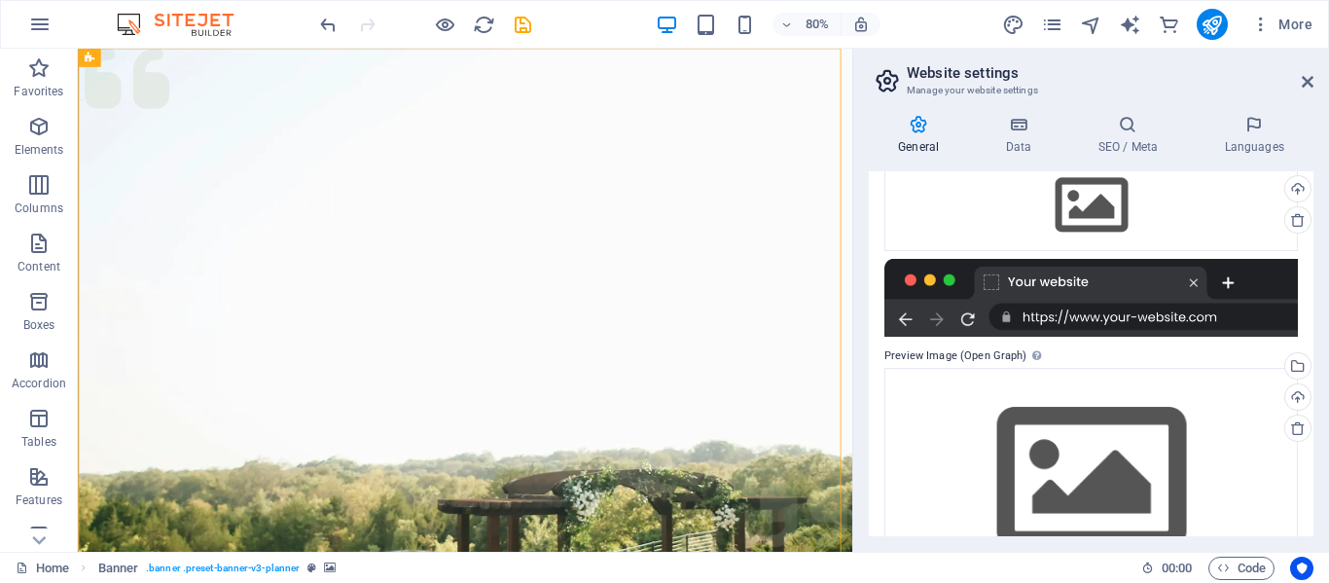
click at [1020, 324] on div at bounding box center [1090, 298] width 413 height 78
